Goal: Information Seeking & Learning: Learn about a topic

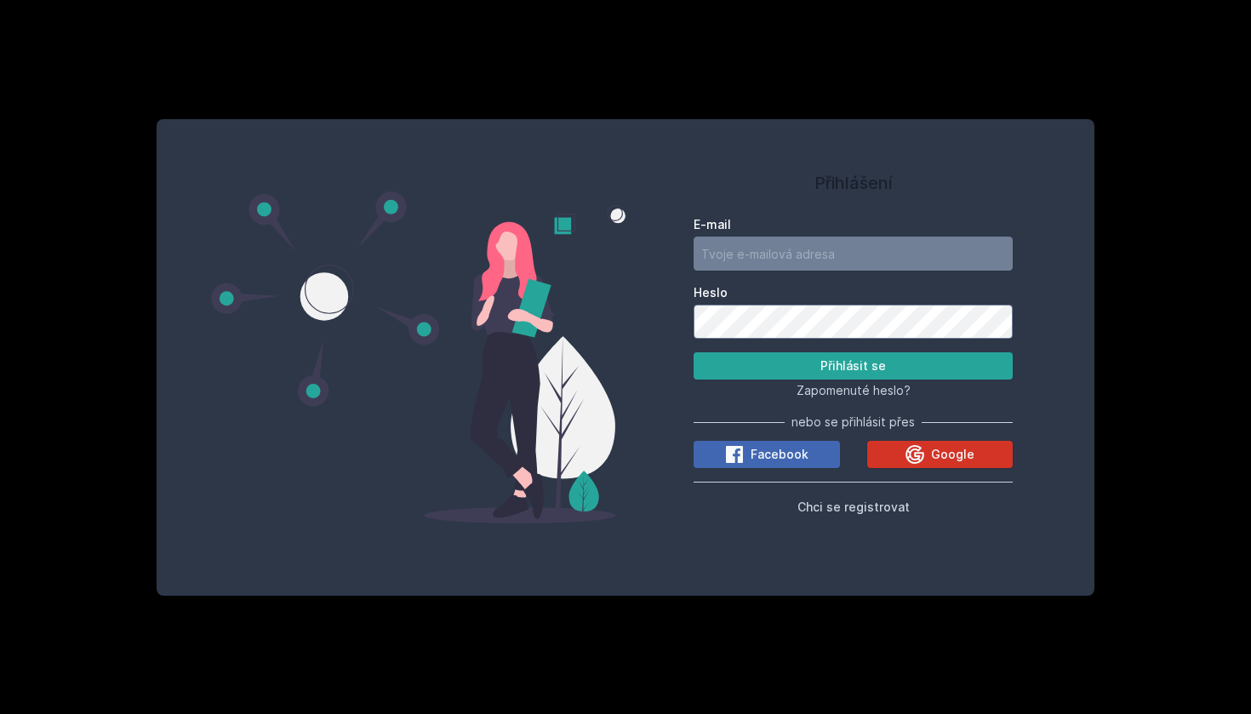
click at [936, 449] on span "Google" at bounding box center [952, 454] width 43 height 17
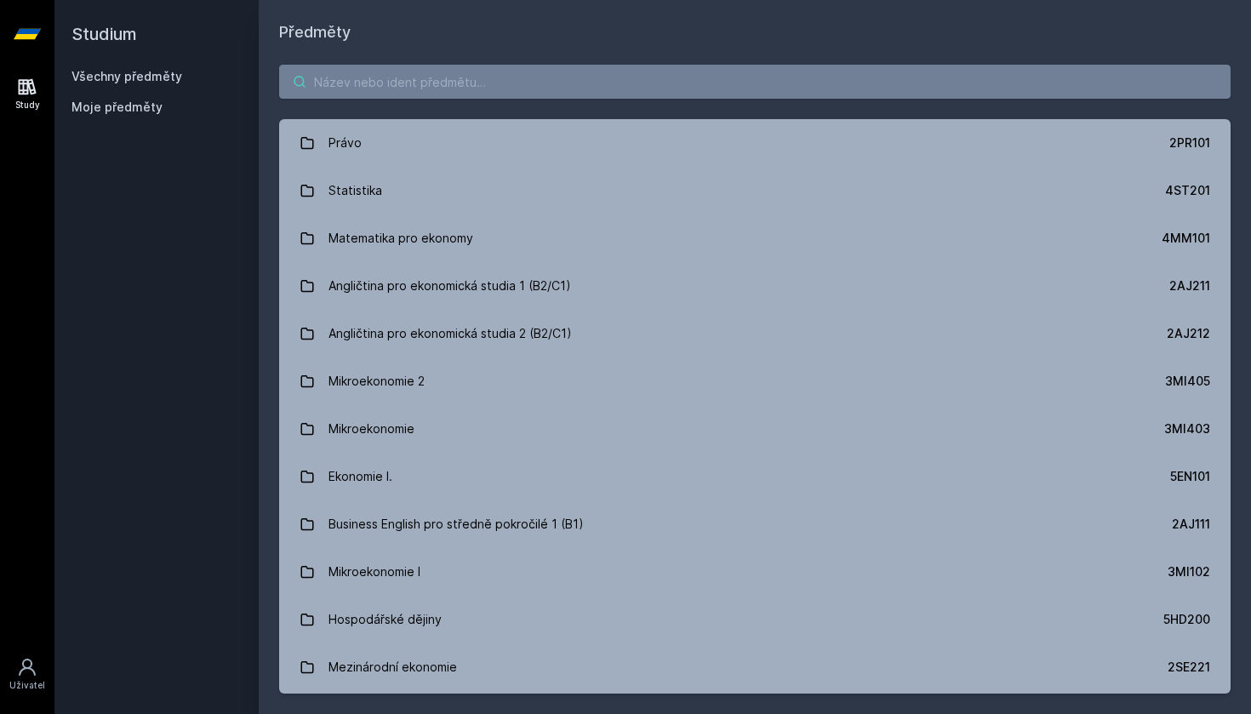
click at [438, 71] on input "search" at bounding box center [755, 82] width 952 height 34
paste input "1BP437"
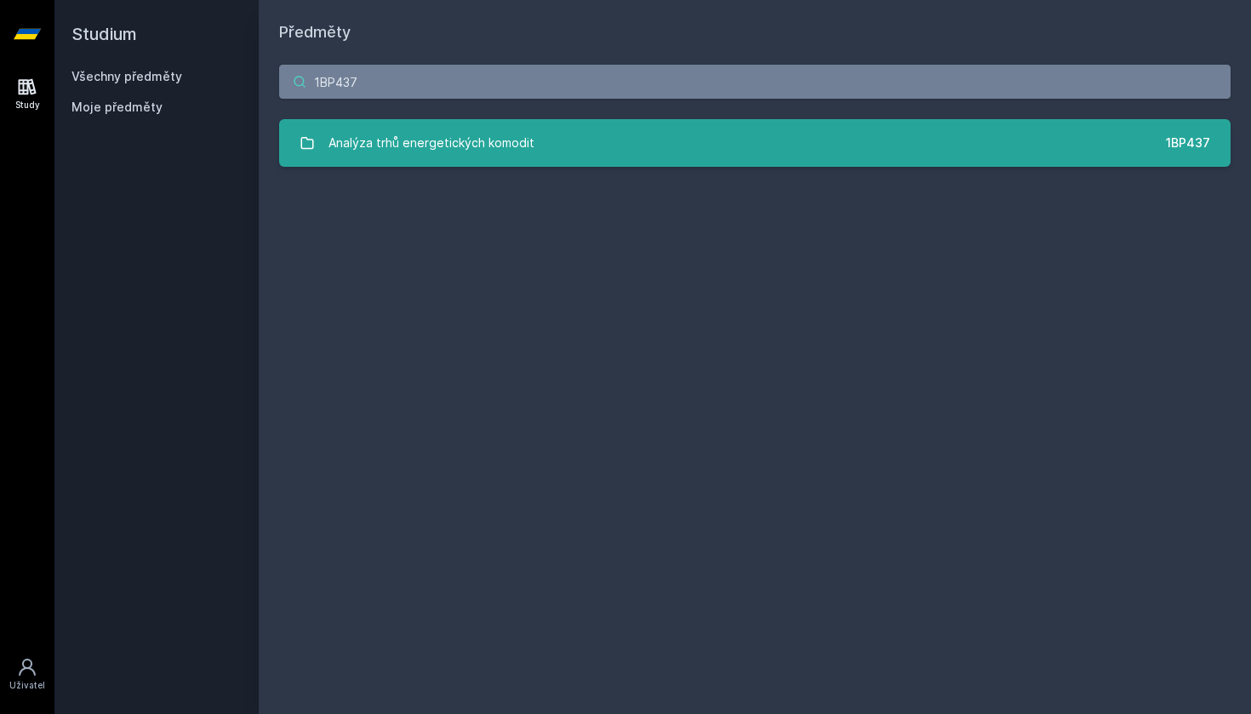
type input "1BP437"
click at [410, 162] on link "Analýza trhů energetických komodit 1BP437" at bounding box center [755, 143] width 952 height 48
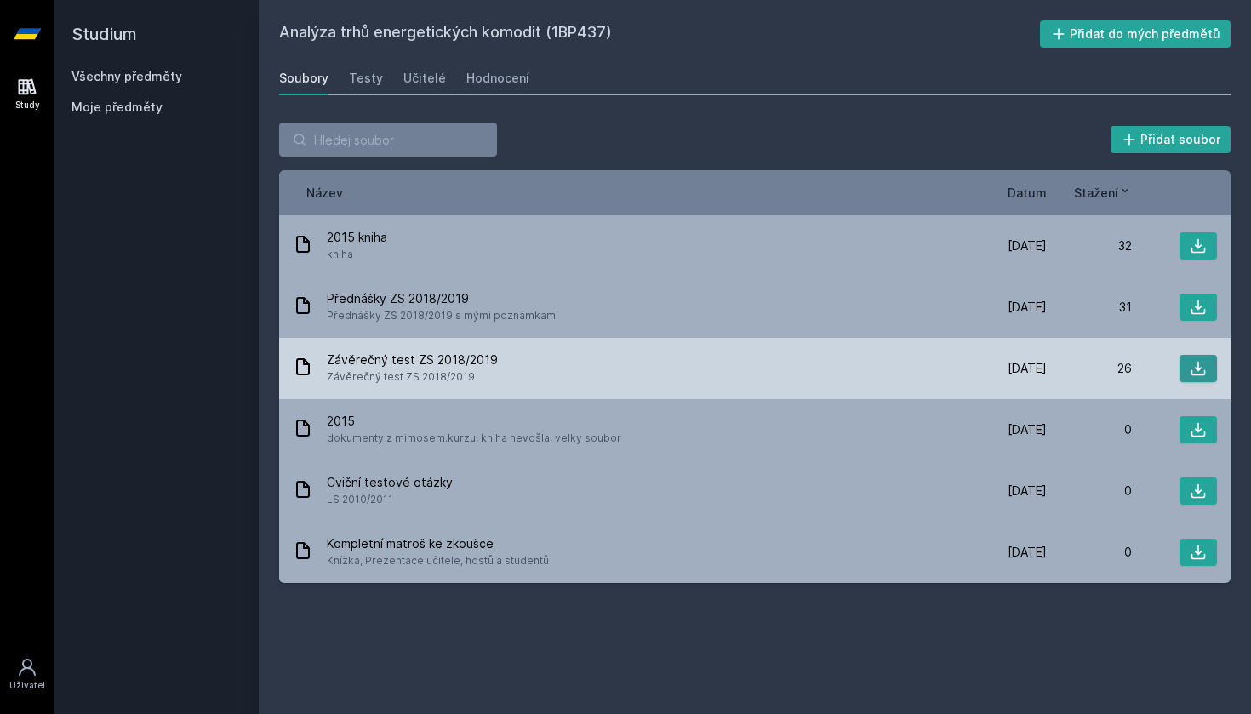
click at [1210, 375] on button at bounding box center [1198, 368] width 37 height 27
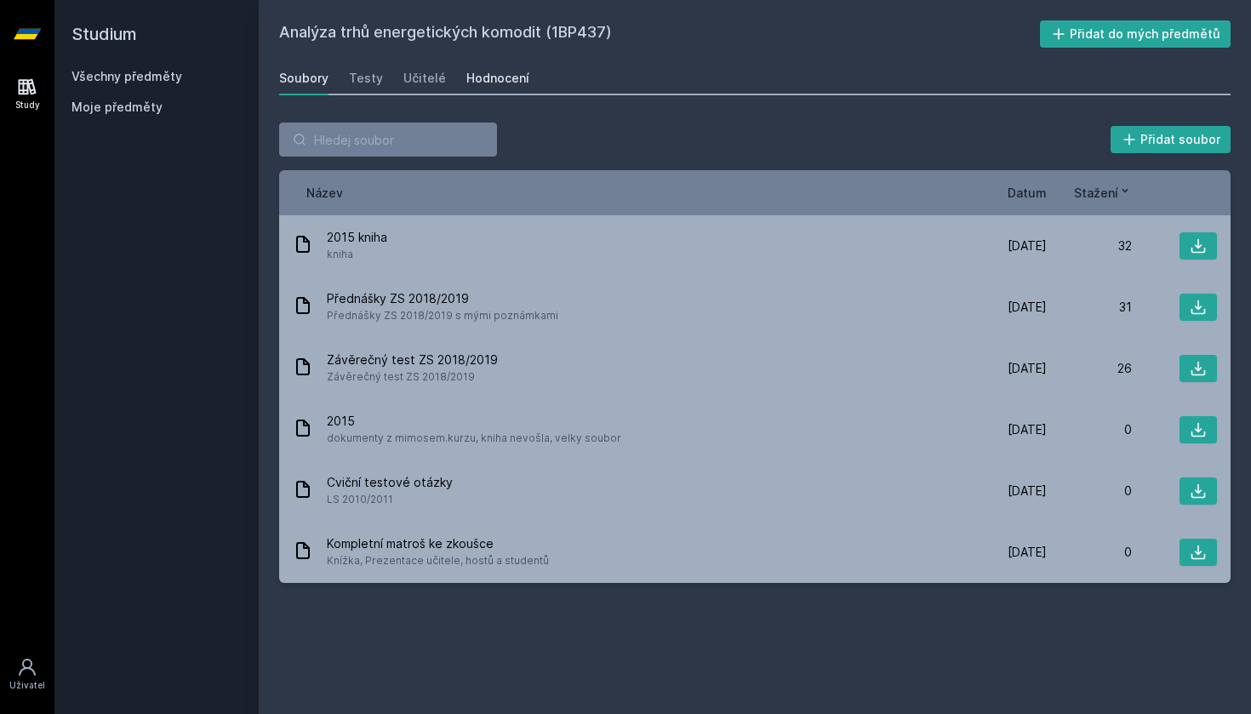
click at [482, 74] on div "Hodnocení" at bounding box center [497, 78] width 63 height 17
